Goal: Find specific page/section: Find specific page/section

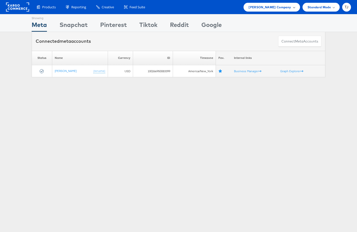
click at [291, 9] on div "Steve Madden Company" at bounding box center [272, 7] width 46 height 5
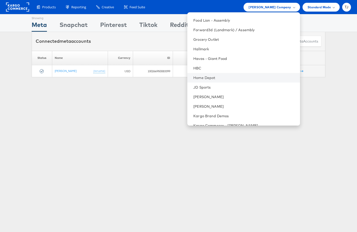
scroll to position [277, 0]
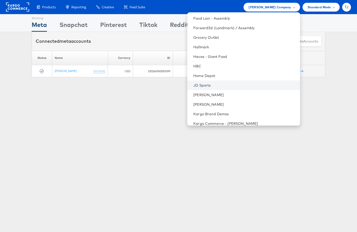
click at [249, 86] on link "JD Sports" at bounding box center [244, 85] width 103 height 5
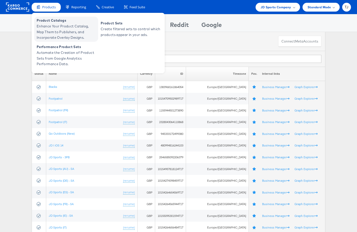
click at [58, 20] on span "Product Catalogs" at bounding box center [67, 21] width 60 height 6
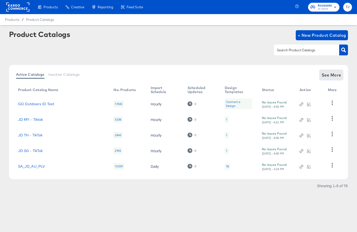
click at [330, 74] on span "See More" at bounding box center [332, 74] width 20 height 7
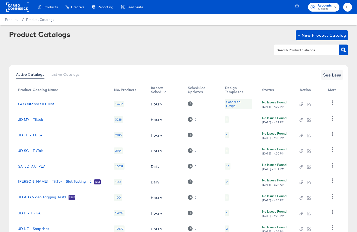
click at [312, 51] on input "text" at bounding box center [303, 50] width 54 height 6
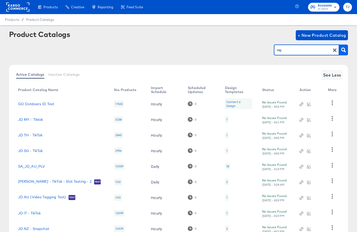
type input "Hip"
drag, startPoint x: 343, startPoint y: 47, endPoint x: 343, endPoint y: 51, distance: 3.0
click at [343, 47] on icon "button" at bounding box center [343, 49] width 5 height 5
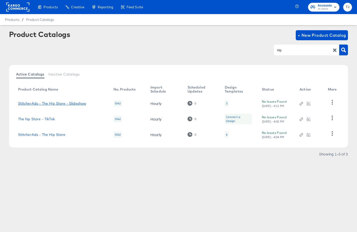
click at [68, 104] on link "StitcherAds - The Hip Store - Slideshow" at bounding box center [52, 103] width 68 height 4
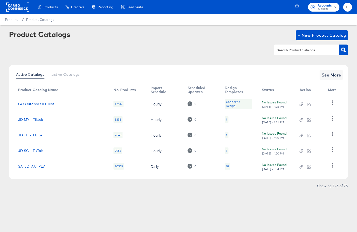
click at [288, 51] on input "text" at bounding box center [303, 50] width 54 height 6
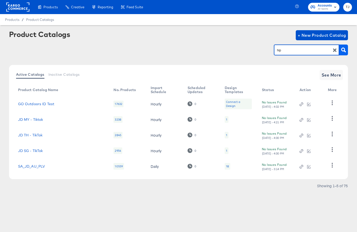
type input "hip"
click at [345, 50] on icon "button" at bounding box center [343, 49] width 5 height 5
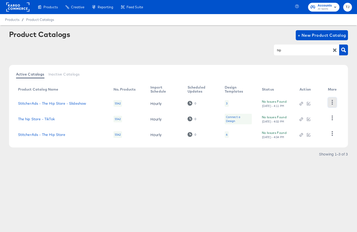
click at [331, 103] on icon "button" at bounding box center [332, 102] width 5 height 5
click at [323, 118] on div "HUD Checks (Internal)" at bounding box center [312, 121] width 50 height 8
click at [186, 168] on article "Product Catalogs + New Product Catalog hip Active Catalogs Inactive Catalogs Pr…" at bounding box center [178, 100] width 357 height 150
click at [333, 133] on icon "button" at bounding box center [332, 133] width 1 height 5
click at [311, 110] on div "HUD Checks (Internal)" at bounding box center [312, 108] width 50 height 8
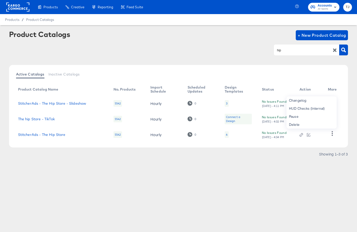
click at [334, 50] on icon "button" at bounding box center [335, 50] width 4 height 4
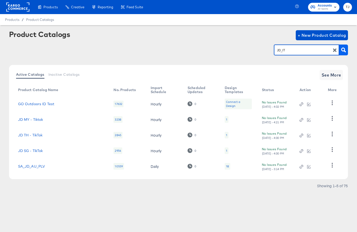
type input "JD_IT"
drag, startPoint x: 346, startPoint y: 50, endPoint x: 343, endPoint y: 51, distance: 3.4
click at [346, 50] on button "button" at bounding box center [343, 49] width 9 height 11
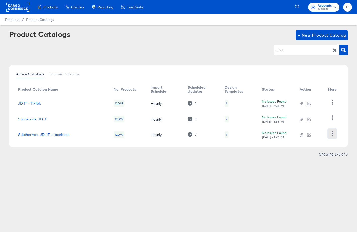
click at [331, 134] on icon "button" at bounding box center [332, 133] width 5 height 5
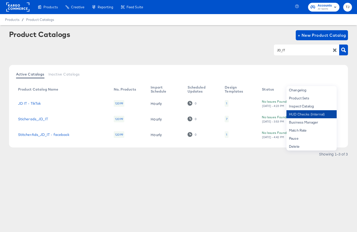
click at [320, 117] on div "HUD Checks (Internal)" at bounding box center [312, 114] width 50 height 8
click at [33, 120] on link "Sticherads_JD_IT" at bounding box center [33, 119] width 30 height 4
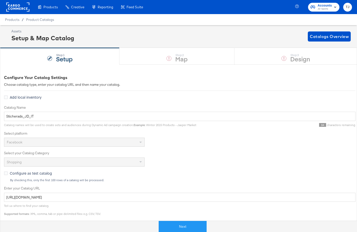
drag, startPoint x: 48, startPoint y: 24, endPoint x: 43, endPoint y: 23, distance: 5.0
click at [0, 0] on div "Product Catalogs" at bounding box center [0, 0] width 0 height 0
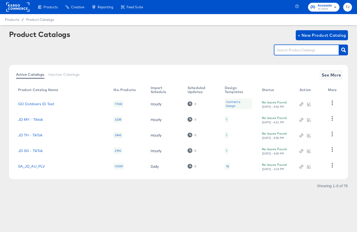
click at [297, 52] on input "text" at bounding box center [303, 50] width 54 height 6
type input "JD_ES"
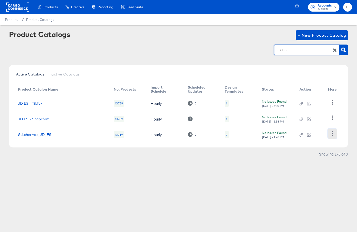
click at [331, 133] on icon "button" at bounding box center [332, 133] width 5 height 5
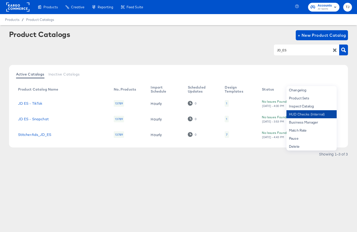
click at [325, 114] on div "HUD Checks (Internal)" at bounding box center [312, 114] width 50 height 8
click at [333, 49] on icon "button" at bounding box center [335, 50] width 5 height 5
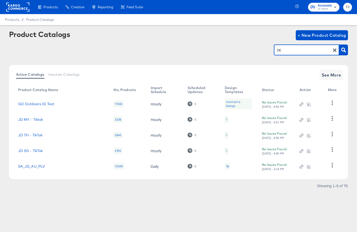
type input "DE"
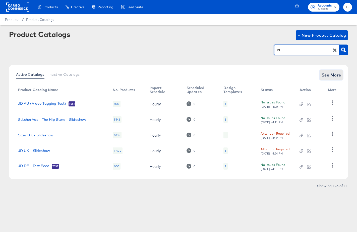
click at [335, 74] on span "See More" at bounding box center [332, 74] width 20 height 7
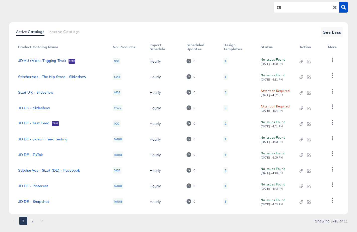
scroll to position [42, 0]
click at [332, 170] on icon "button" at bounding box center [332, 169] width 5 height 5
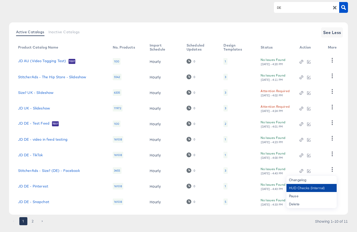
scroll to position [43, 0]
click at [323, 188] on div "HUD Checks (Internal)" at bounding box center [312, 187] width 50 height 8
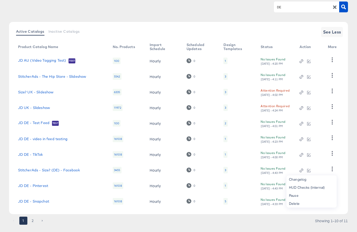
click at [334, 8] on icon "button" at bounding box center [335, 8] width 4 height 4
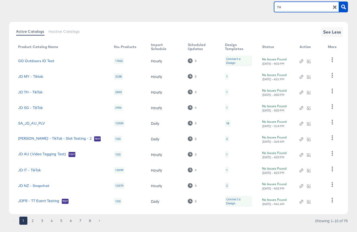
type input "TH"
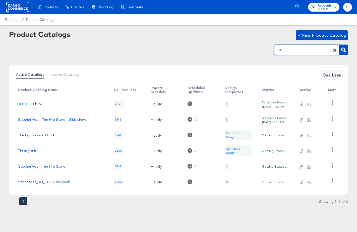
scroll to position [0, 0]
click at [331, 151] on icon "button" at bounding box center [332, 149] width 5 height 5
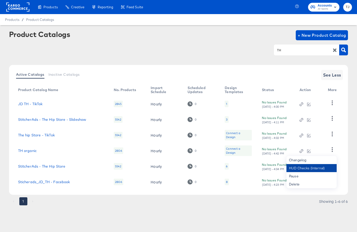
click at [319, 168] on div "HUD Checks (Internal)" at bounding box center [312, 168] width 50 height 8
click at [334, 50] on icon "button" at bounding box center [335, 50] width 4 height 4
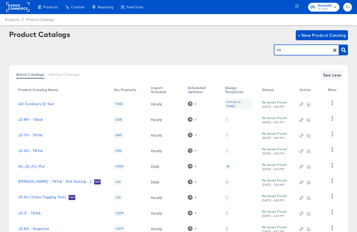
type input "FR"
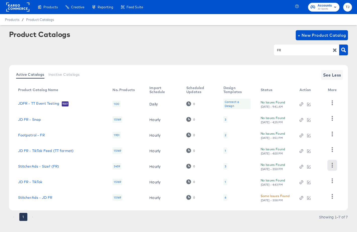
click at [331, 166] on icon "button" at bounding box center [332, 165] width 5 height 5
click at [324, 180] on div "HUD Checks (Internal)" at bounding box center [312, 183] width 50 height 8
drag, startPoint x: 335, startPoint y: 49, endPoint x: 298, endPoint y: 51, distance: 37.2
click at [335, 49] on icon "button" at bounding box center [335, 50] width 4 height 4
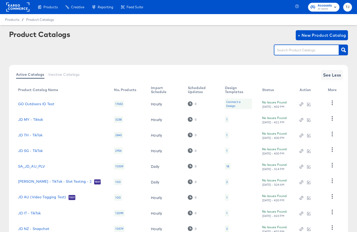
click at [292, 51] on input "text" at bounding box center [303, 50] width 54 height 6
type input "IE"
click at [343, 48] on icon "button" at bounding box center [343, 49] width 5 height 5
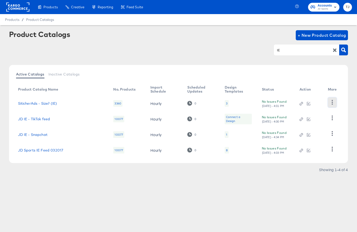
click at [332, 103] on icon "button" at bounding box center [332, 102] width 5 height 5
click at [327, 119] on div "HUD Checks (Internal)" at bounding box center [312, 121] width 50 height 8
click at [17, 6] on rect at bounding box center [17, 7] width 23 height 9
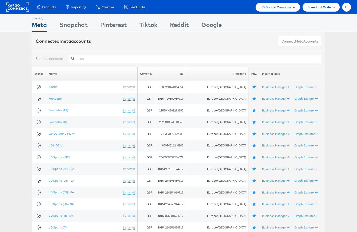
click at [289, 6] on span "JD Sports Company" at bounding box center [276, 7] width 31 height 5
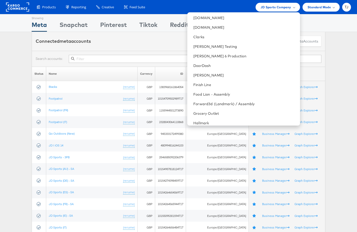
scroll to position [211, 0]
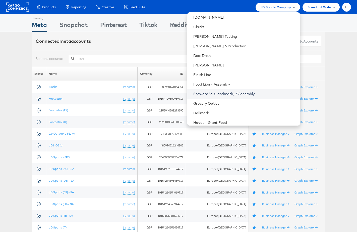
click at [251, 94] on link "Forward3d (Landmark) / Assembly" at bounding box center [244, 93] width 103 height 5
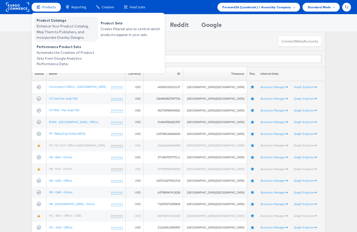
click at [43, 21] on span "Product Catalogs" at bounding box center [67, 21] width 60 height 6
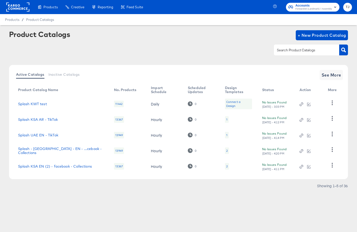
click at [291, 51] on input "text" at bounding box center [303, 50] width 54 height 6
type input "Splash"
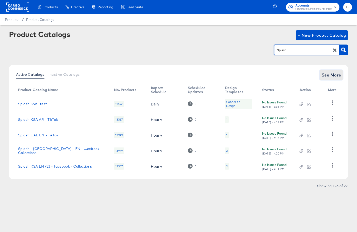
click at [337, 74] on span "See More" at bounding box center [332, 74] width 20 height 7
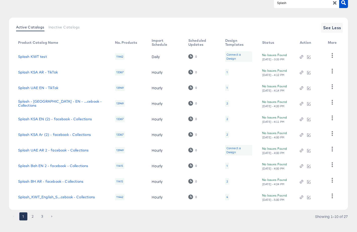
scroll to position [48, 0]
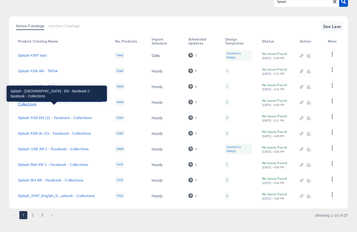
click at [85, 103] on div "Splash - UAE - EN - ...cebook - Collections" at bounding box center [61, 102] width 87 height 8
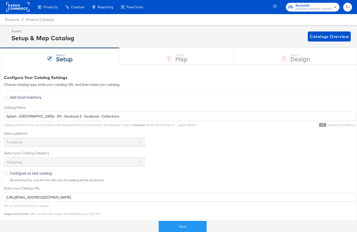
click at [0, 0] on div "Product Catalogs" at bounding box center [0, 0] width 0 height 0
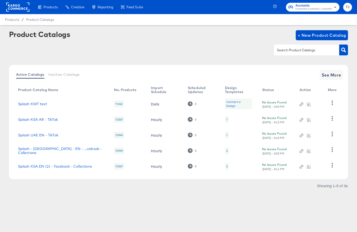
click at [302, 52] on input "text" at bounding box center [303, 50] width 54 height 6
type input "splash"
click at [333, 76] on span "See More" at bounding box center [332, 74] width 20 height 7
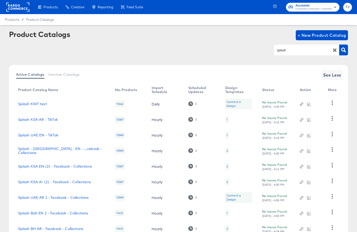
scroll to position [53, 0]
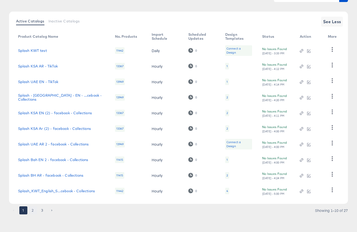
click at [33, 210] on button "2" at bounding box center [33, 210] width 8 height 8
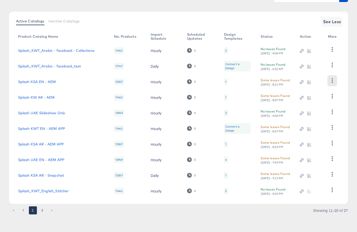
click at [332, 79] on icon "button" at bounding box center [332, 80] width 1 height 5
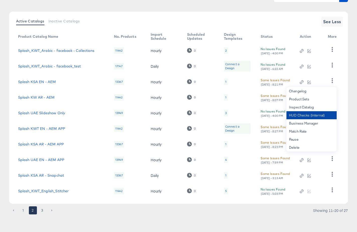
click at [325, 116] on div "HUD Checks (Internal)" at bounding box center [312, 115] width 50 height 8
click at [343, 90] on div "Active Catalogs Inactive Catalogs See Less Product Catalog Name No. Products Im…" at bounding box center [178, 108] width 339 height 192
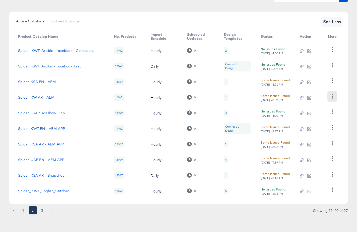
click at [334, 96] on icon "button" at bounding box center [332, 96] width 5 height 5
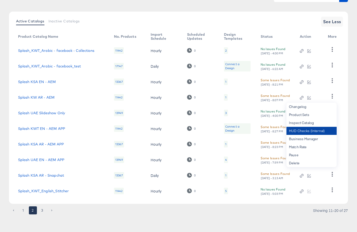
click at [316, 130] on div "HUD Checks (Internal)" at bounding box center [312, 131] width 50 height 8
click at [333, 64] on icon "button" at bounding box center [332, 65] width 5 height 5
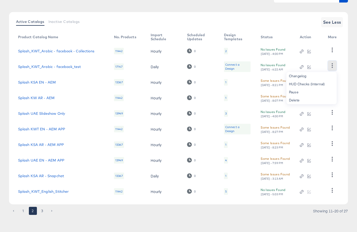
scroll to position [48, 0]
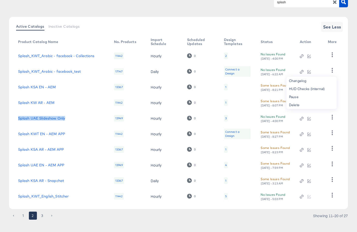
drag, startPoint x: 73, startPoint y: 118, endPoint x: 16, endPoint y: 117, distance: 57.1
click at [16, 117] on td "Splash UAE Slideshow Only" at bounding box center [62, 118] width 96 height 16
copy link "Splash UAE Slideshow Only"
click at [332, 118] on icon "button" at bounding box center [332, 117] width 5 height 5
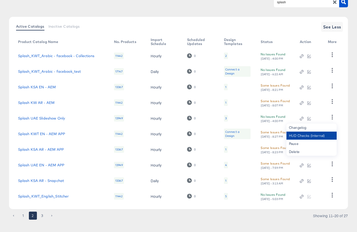
click at [321, 133] on div "HUD Checks (Internal)" at bounding box center [312, 135] width 50 height 8
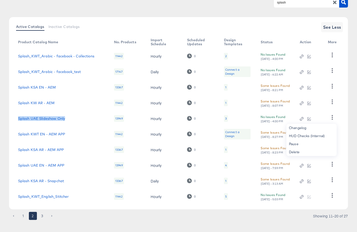
drag, startPoint x: 70, startPoint y: 120, endPoint x: 17, endPoint y: 119, distance: 53.0
click at [17, 119] on td "Splash UAE Slideshow Only" at bounding box center [62, 119] width 96 height 16
copy link "Splash UAE Slideshow Only"
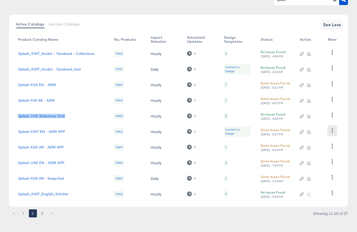
click at [335, 129] on icon "button" at bounding box center [332, 130] width 5 height 5
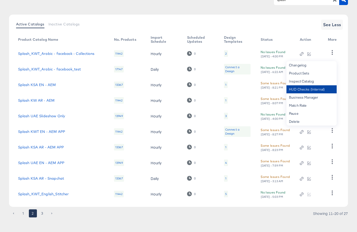
click at [319, 92] on div "HUD Checks (Internal)" at bounding box center [312, 89] width 50 height 8
click at [333, 145] on icon "button" at bounding box center [332, 145] width 5 height 5
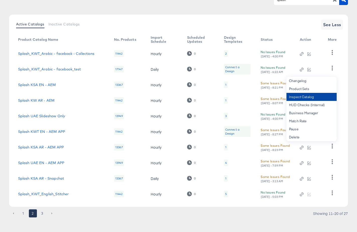
click at [313, 100] on div "Inspect Catalog" at bounding box center [312, 97] width 50 height 8
click at [322, 106] on div "HUD Checks (Internal)" at bounding box center [312, 105] width 50 height 8
click at [332, 160] on icon "button" at bounding box center [332, 161] width 5 height 5
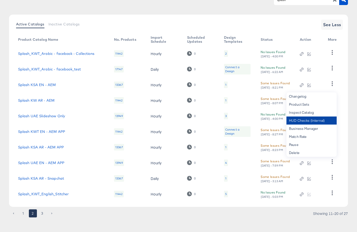
click at [319, 121] on div "HUD Checks (Internal)" at bounding box center [312, 120] width 50 height 8
click at [334, 176] on icon "button" at bounding box center [332, 177] width 5 height 5
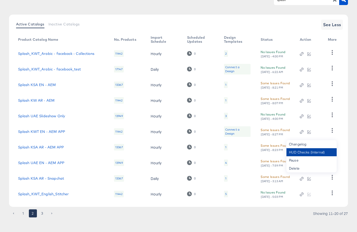
click at [315, 153] on div "HUD Checks (Internal)" at bounding box center [312, 152] width 50 height 8
click at [332, 193] on icon "button" at bounding box center [332, 192] width 5 height 5
click at [316, 149] on div "HUD Checks (Internal)" at bounding box center [312, 151] width 50 height 8
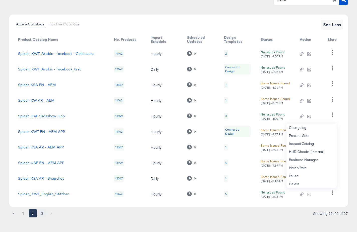
click at [42, 213] on button "3" at bounding box center [42, 213] width 8 height 8
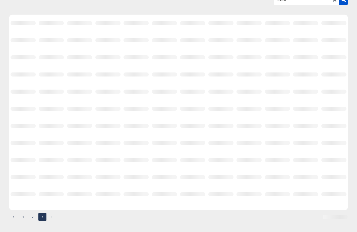
scroll to position [7, 0]
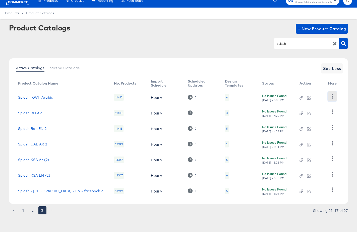
click at [332, 95] on icon "button" at bounding box center [332, 96] width 5 height 5
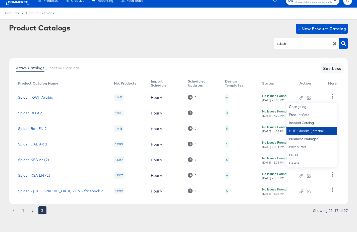
click at [320, 130] on div "HUD Checks (Internal)" at bounding box center [312, 131] width 50 height 8
drag, startPoint x: 350, startPoint y: 107, endPoint x: 348, endPoint y: 108, distance: 2.9
click at [350, 107] on article "Product Catalogs + New Product Catalog splash Active Catalogs Inactive Catalogs…" at bounding box center [178, 125] width 357 height 213
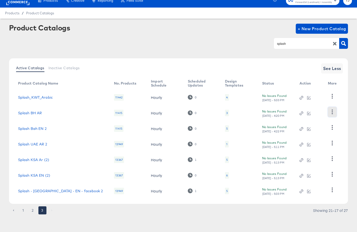
drag, startPoint x: 332, startPoint y: 112, endPoint x: 332, endPoint y: 117, distance: 4.5
click at [332, 113] on icon "button" at bounding box center [332, 111] width 5 height 5
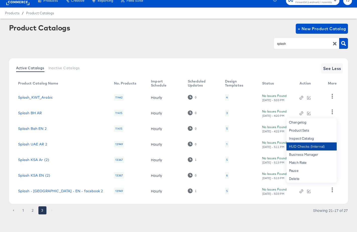
click at [320, 146] on div "HUD Checks (Internal)" at bounding box center [312, 146] width 50 height 8
click at [344, 116] on div "Active Catalogs Inactive Catalogs See Less Product Catalog Name No. Products Im…" at bounding box center [178, 130] width 339 height 145
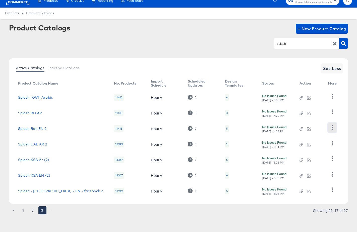
click at [334, 130] on button "button" at bounding box center [332, 127] width 9 height 10
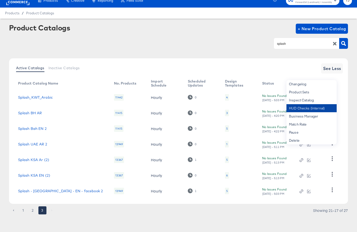
click at [313, 109] on div "HUD Checks (Internal)" at bounding box center [312, 108] width 50 height 8
drag, startPoint x: 344, startPoint y: 116, endPoint x: 345, endPoint y: 118, distance: 2.6
click at [344, 116] on div "Active Catalogs Inactive Catalogs See Less Product Catalog Name No. Products Im…" at bounding box center [178, 130] width 339 height 145
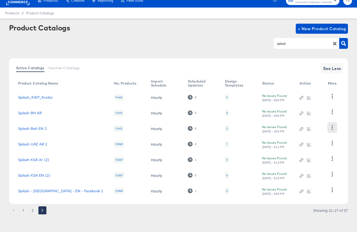
click at [334, 128] on icon "button" at bounding box center [332, 127] width 5 height 5
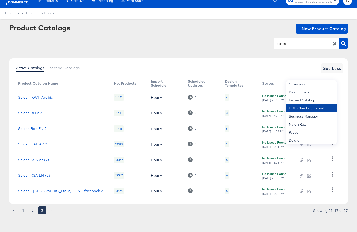
click at [317, 107] on div "HUD Checks (Internal)" at bounding box center [312, 108] width 50 height 8
click at [348, 133] on div "Active Catalogs Inactive Catalogs See Less Product Catalog Name No. Products Im…" at bounding box center [178, 130] width 339 height 145
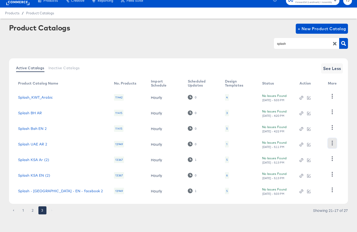
click at [333, 145] on icon "button" at bounding box center [332, 142] width 1 height 5
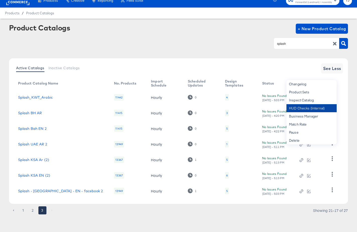
click at [314, 110] on div "HUD Checks (Internal)" at bounding box center [312, 108] width 50 height 8
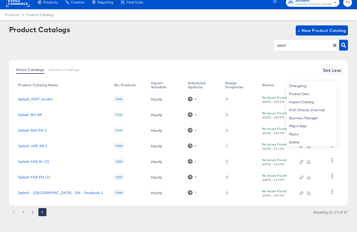
scroll to position [5, 0]
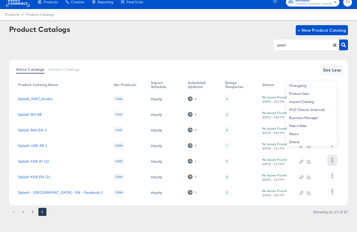
click at [333, 160] on icon "button" at bounding box center [332, 160] width 5 height 5
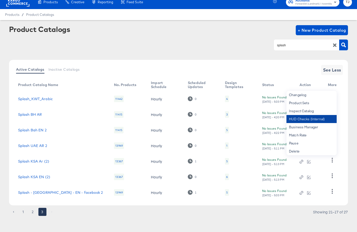
click at [300, 117] on div "HUD Checks (Internal)" at bounding box center [312, 119] width 50 height 8
click at [332, 176] on icon "button" at bounding box center [332, 175] width 1 height 5
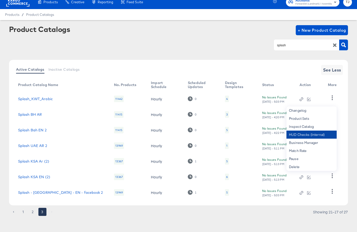
click at [301, 133] on div "HUD Checks (Internal)" at bounding box center [312, 134] width 50 height 8
drag, startPoint x: 334, startPoint y: 192, endPoint x: 327, endPoint y: 188, distance: 7.9
click at [333, 192] on icon "button" at bounding box center [332, 191] width 5 height 5
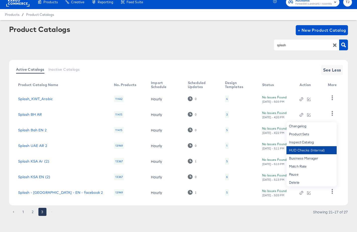
click at [293, 151] on div "HUD Checks (Internal)" at bounding box center [312, 150] width 50 height 8
click at [34, 211] on button "2" at bounding box center [33, 212] width 8 height 8
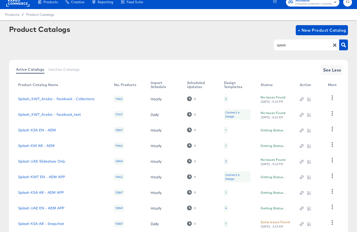
scroll to position [53, 0]
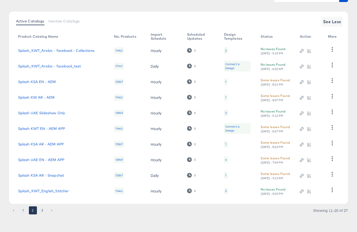
click at [24, 211] on button "1" at bounding box center [23, 210] width 8 height 8
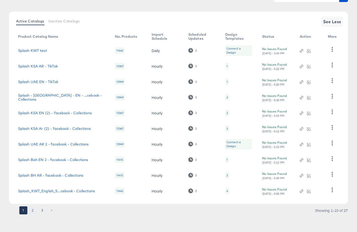
click at [33, 210] on button "2" at bounding box center [33, 210] width 8 height 8
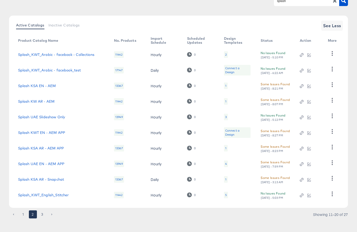
scroll to position [48, 0]
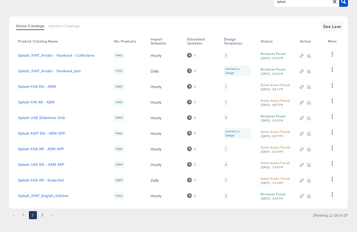
click at [42, 214] on button "3" at bounding box center [42, 215] width 8 height 8
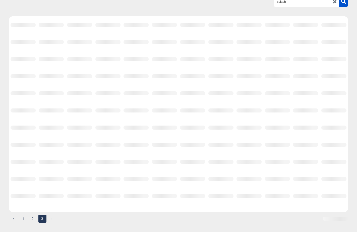
scroll to position [7, 0]
